Goal: Task Accomplishment & Management: Manage account settings

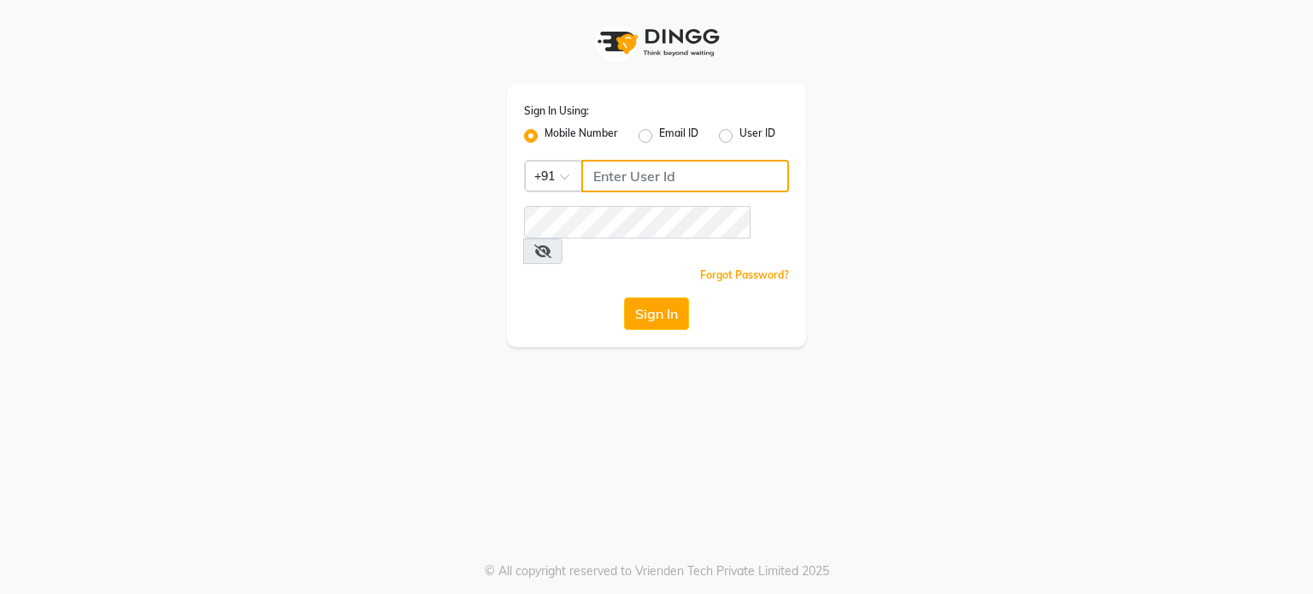
click at [638, 168] on input "Username" at bounding box center [685, 176] width 208 height 32
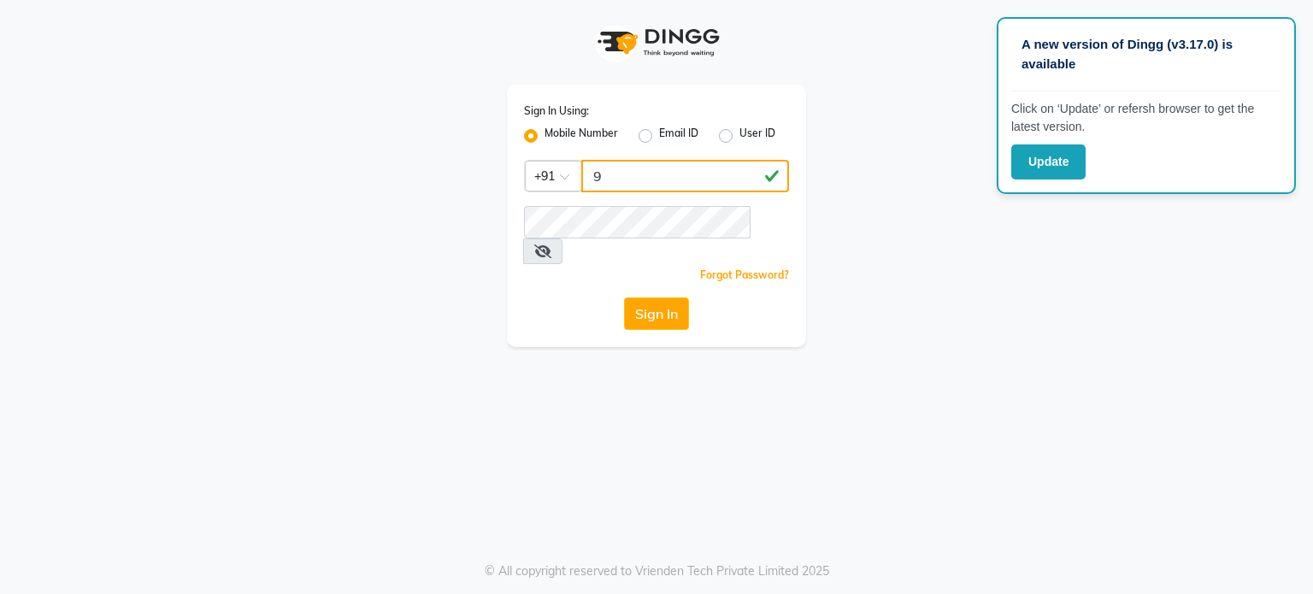
type input "9"
click at [633, 318] on div "Sign In Using: Mobile Number Email ID User ID Country Code × +91 9 Remember me …" at bounding box center [656, 216] width 299 height 262
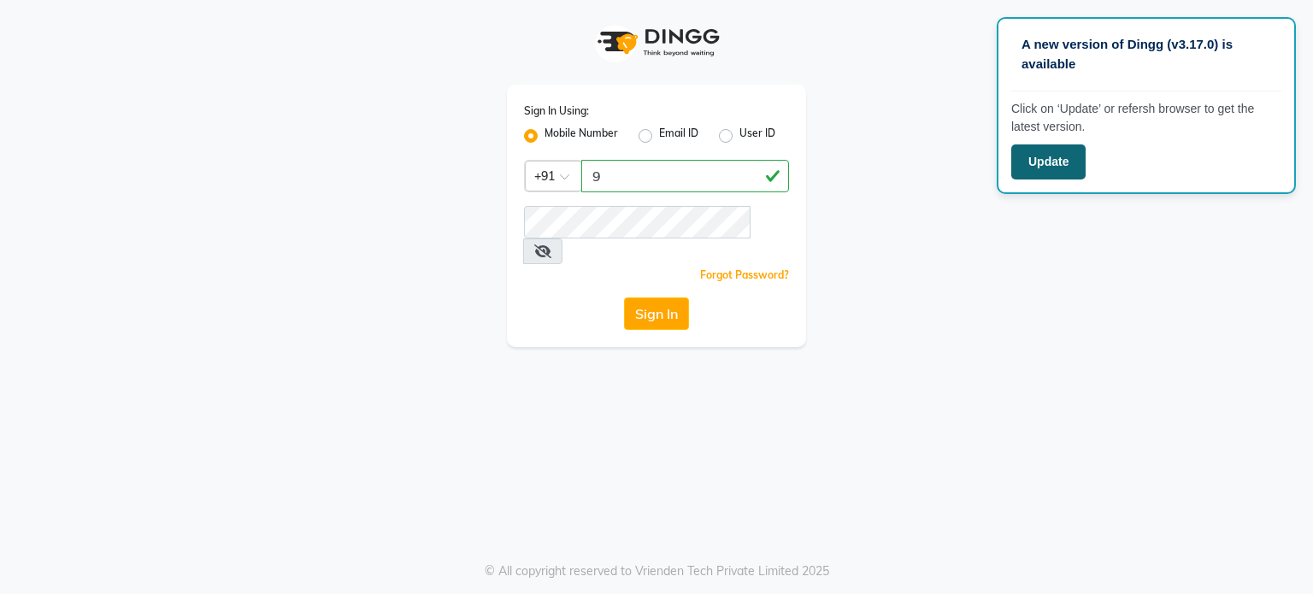
click at [1049, 161] on button "Update" at bounding box center [1048, 161] width 74 height 35
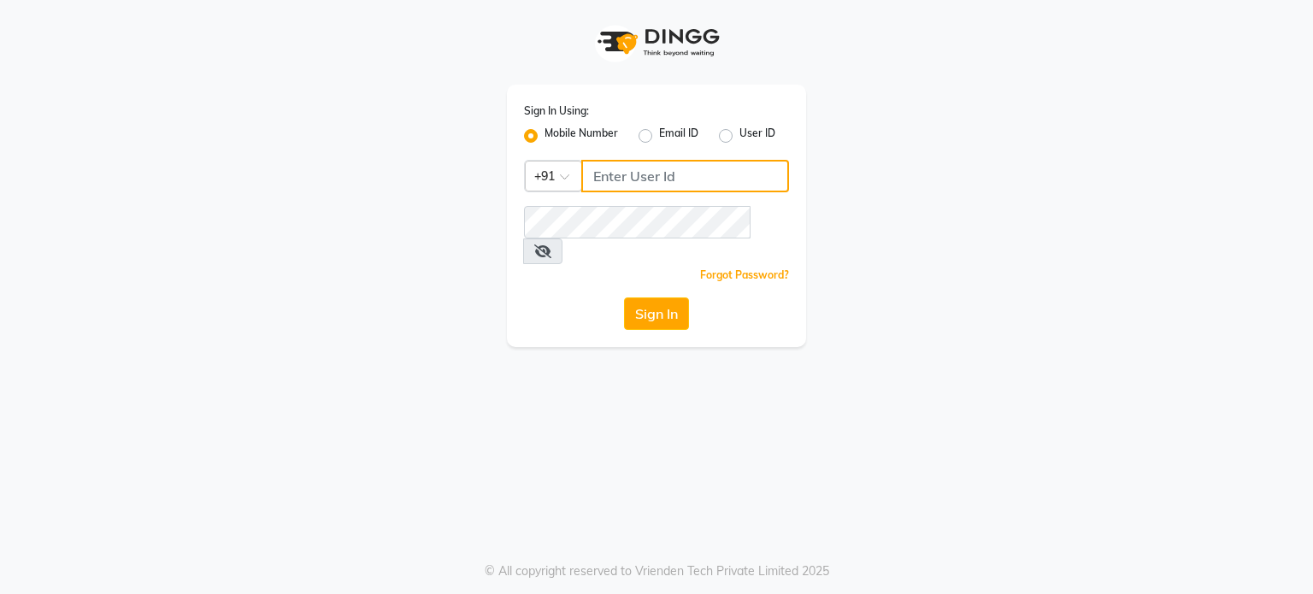
click at [671, 164] on input "Username" at bounding box center [685, 176] width 208 height 32
paste input "6"
click at [617, 176] on input "9676530311" at bounding box center [685, 176] width 208 height 32
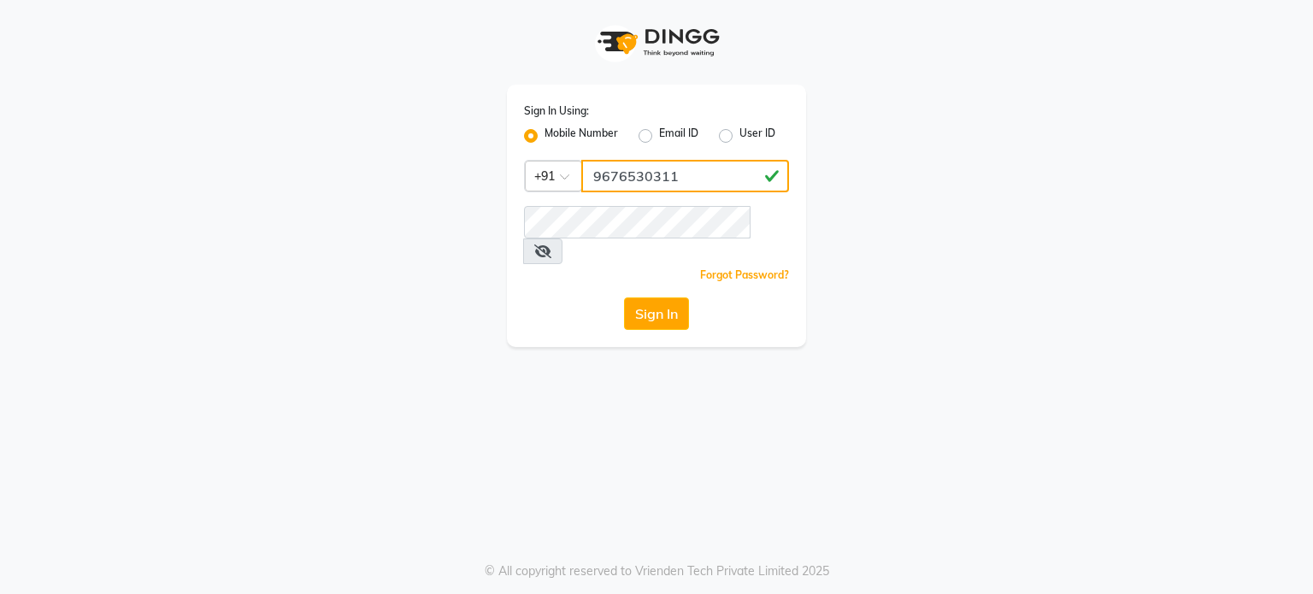
type input "9676530311"
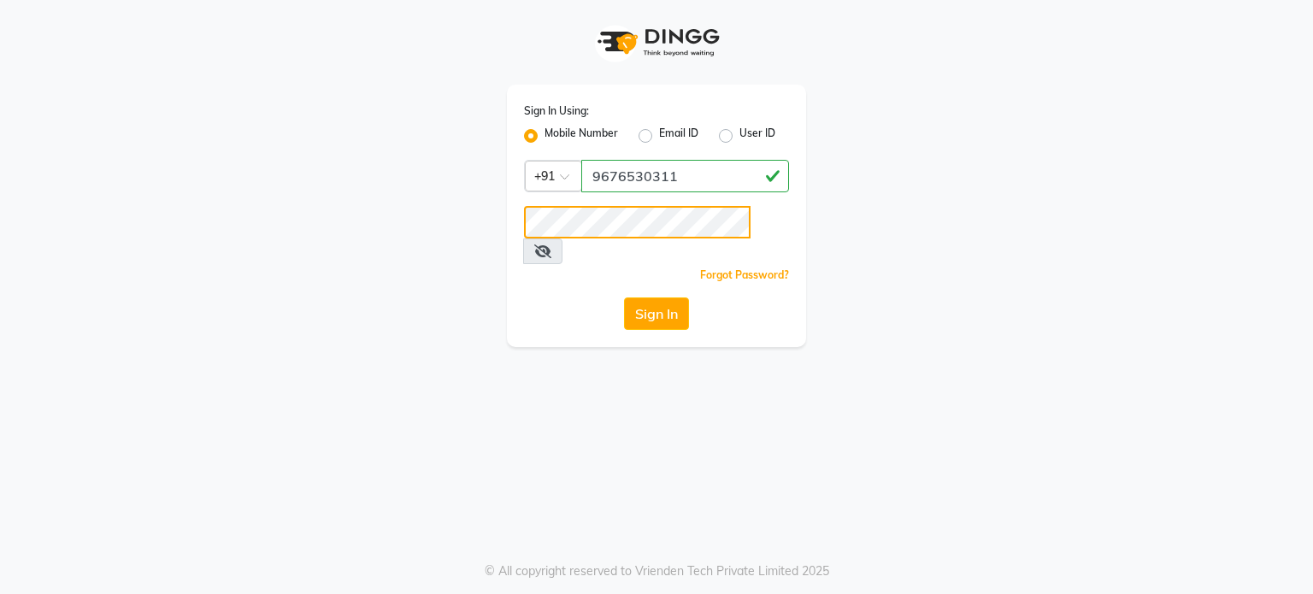
click at [624, 297] on button "Sign In" at bounding box center [656, 313] width 65 height 32
